Goal: Navigation & Orientation: Find specific page/section

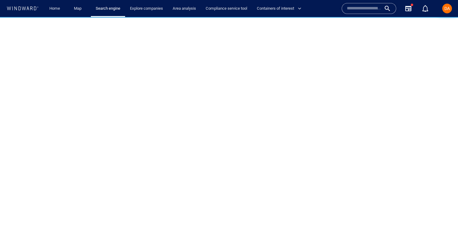
click at [29, 10] on div at bounding box center [22, 9] width 32 height 6
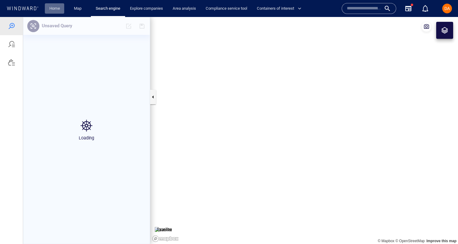
click at [52, 9] on link "Home" at bounding box center [54, 8] width 15 height 11
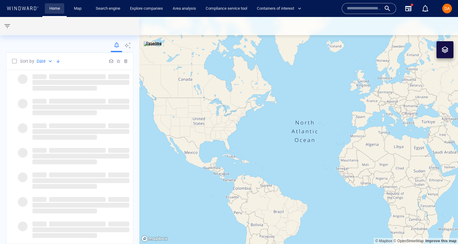
click at [52, 9] on link "Home" at bounding box center [54, 8] width 15 height 11
click at [29, 7] on icon at bounding box center [22, 8] width 32 height 4
click at [56, 8] on link "Home" at bounding box center [54, 8] width 15 height 11
click at [20, 11] on div at bounding box center [22, 9] width 32 height 6
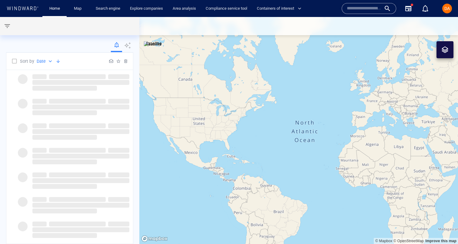
click at [33, 6] on icon at bounding box center [22, 8] width 32 height 4
click at [76, 8] on link "Map" at bounding box center [78, 8] width 15 height 11
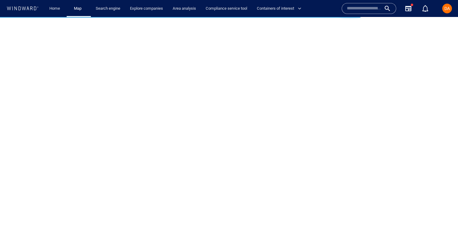
click at [447, 10] on span "DA" at bounding box center [446, 8] width 5 height 5
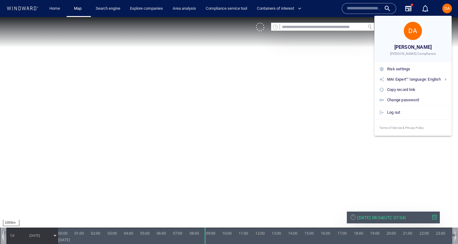
click at [31, 9] on div at bounding box center [229, 122] width 458 height 244
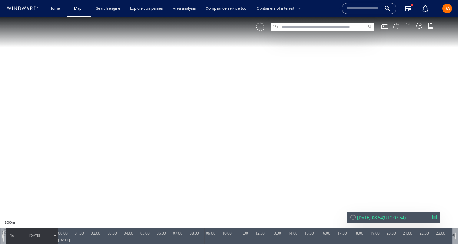
click at [29, 9] on icon at bounding box center [22, 8] width 32 height 4
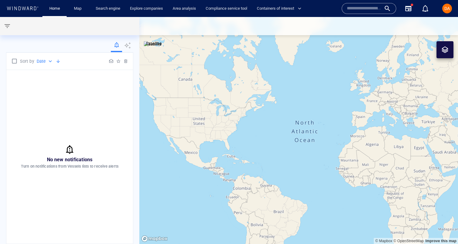
click at [447, 9] on span "DA" at bounding box center [446, 8] width 5 height 5
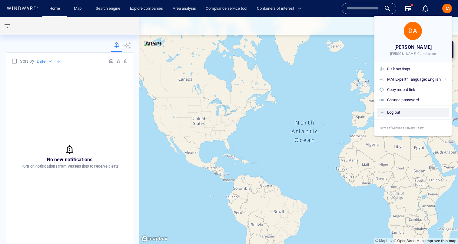
click at [395, 114] on div "Log out" at bounding box center [417, 112] width 60 height 7
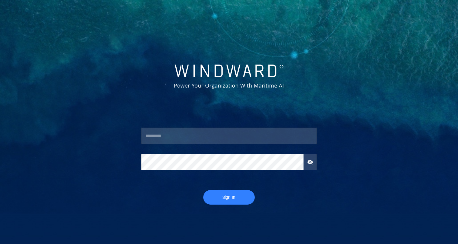
type input "*******"
click at [223, 199] on span "Sign In" at bounding box center [228, 197] width 39 height 8
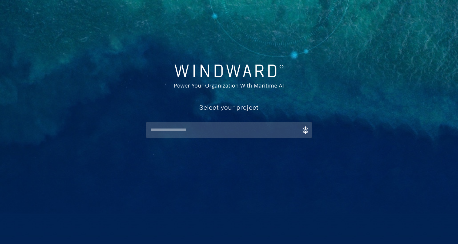
click at [181, 136] on div "​" at bounding box center [229, 130] width 166 height 16
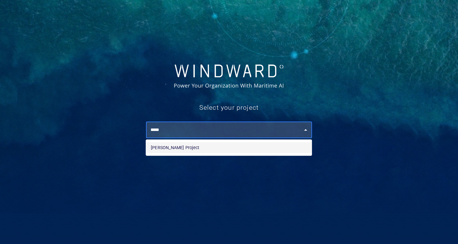
click at [169, 148] on li "[PERSON_NAME] Project" at bounding box center [229, 147] width 166 height 11
type input "**********"
